Goal: Task Accomplishment & Management: Manage account settings

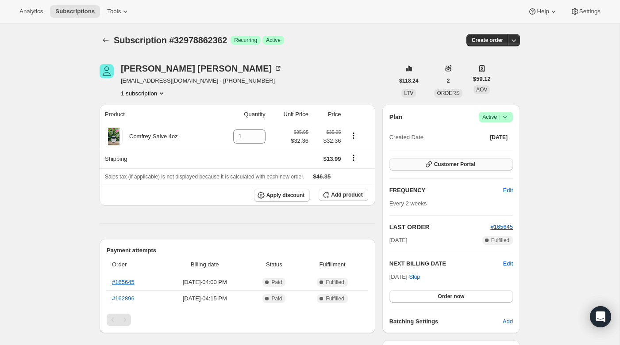
click at [453, 164] on span "Customer Portal" at bounding box center [454, 164] width 41 height 7
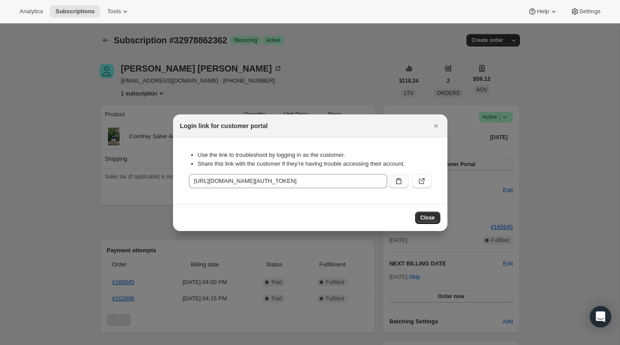
click at [391, 182] on button ":rc0:" at bounding box center [398, 181] width 19 height 14
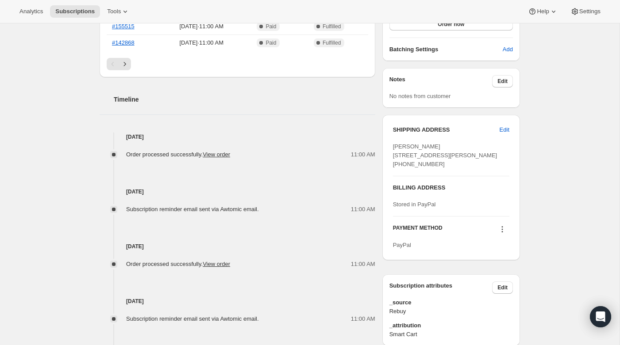
scroll to position [273, 0]
click at [504, 130] on span "Edit" at bounding box center [504, 129] width 10 height 9
select select "[GEOGRAPHIC_DATA]"
select select "CA"
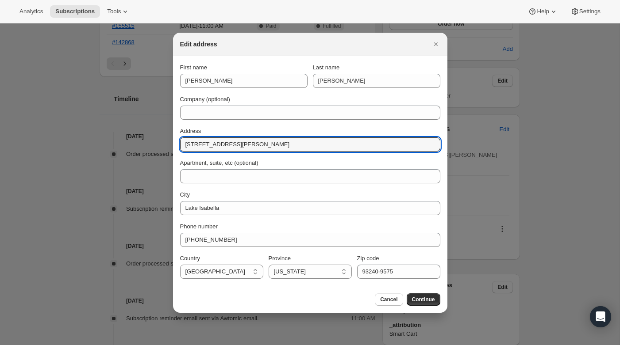
drag, startPoint x: 264, startPoint y: 146, endPoint x: 154, endPoint y: 146, distance: 109.7
paste input "[GEOGRAPHIC_DATA][PERSON_NAME]"
drag, startPoint x: 279, startPoint y: 148, endPoint x: 245, endPoint y: 146, distance: 33.2
click at [245, 146] on input "[GEOGRAPHIC_DATA][PERSON_NAME]" at bounding box center [310, 145] width 260 height 14
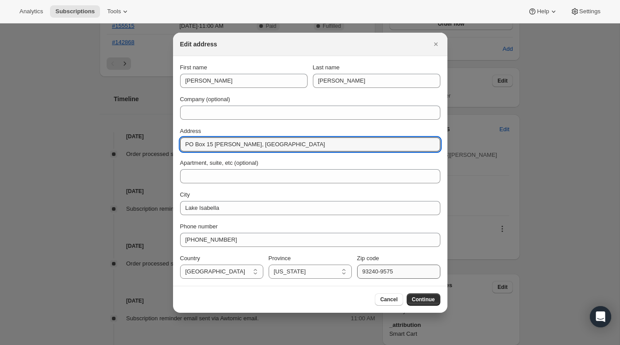
type input "PO Box 15 [PERSON_NAME], [GEOGRAPHIC_DATA]"
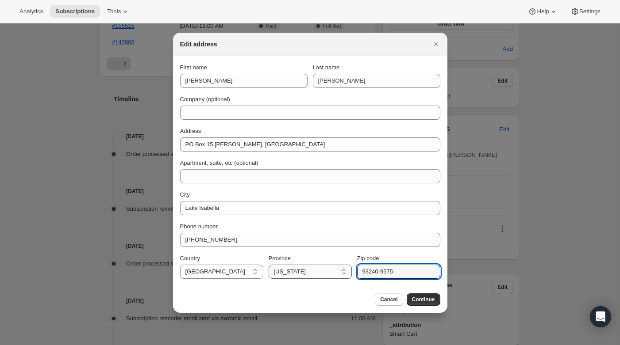
drag, startPoint x: 414, startPoint y: 272, endPoint x: 333, endPoint y: 269, distance: 81.0
click at [333, 269] on div "Country [GEOGRAPHIC_DATA] [GEOGRAPHIC_DATA] [GEOGRAPHIC_DATA] [GEOGRAPHIC_DATA]…" at bounding box center [310, 266] width 260 height 25
paste input "93283"
type input "93283"
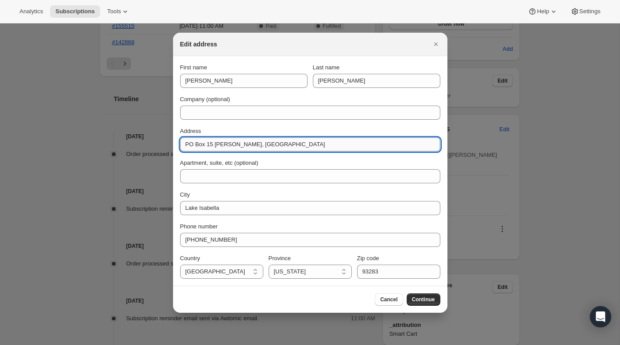
drag, startPoint x: 263, startPoint y: 147, endPoint x: 236, endPoint y: 146, distance: 26.6
click at [236, 146] on input "PO Box 15 [PERSON_NAME], [GEOGRAPHIC_DATA]" at bounding box center [310, 145] width 260 height 14
drag, startPoint x: 236, startPoint y: 146, endPoint x: 213, endPoint y: 145, distance: 23.0
click at [213, 145] on input "PO Box 15 [PERSON_NAME]," at bounding box center [310, 145] width 260 height 14
type input "PO Box 15"
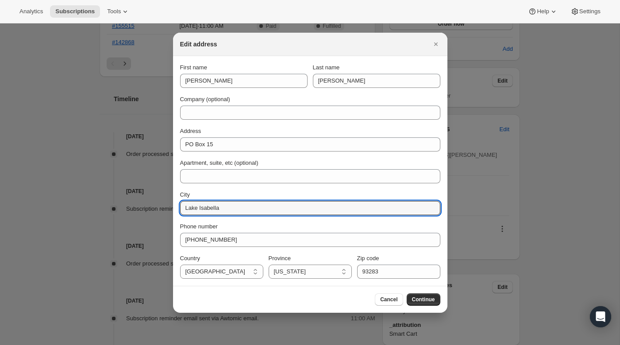
drag, startPoint x: 235, startPoint y: 208, endPoint x: 153, endPoint y: 208, distance: 81.8
paste input "[PERSON_NAME],"
type input "[PERSON_NAME],"
click at [432, 295] on button "Continue" at bounding box center [423, 300] width 34 height 12
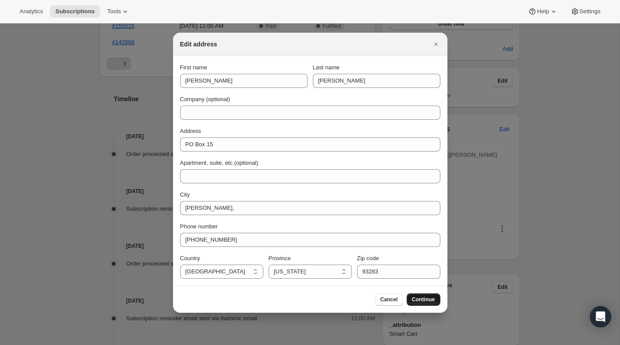
click at [432, 295] on button "Continue" at bounding box center [423, 300] width 34 height 12
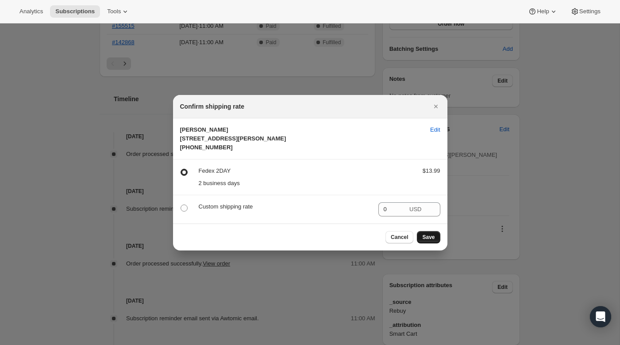
click at [425, 241] on span "Save" at bounding box center [428, 237] width 12 height 7
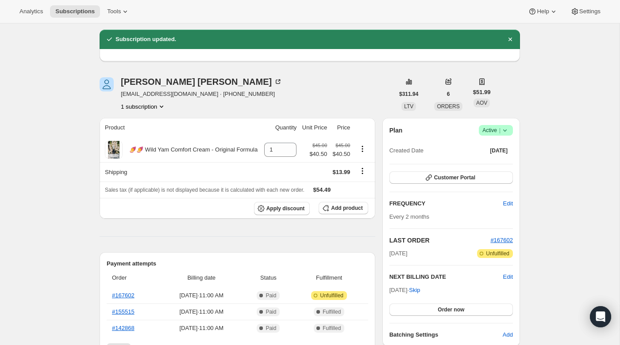
scroll to position [0, 0]
